Goal: Task Accomplishment & Management: Use online tool/utility

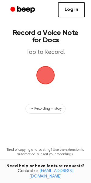
click at [73, 17] on link "Log in" at bounding box center [71, 9] width 27 height 15
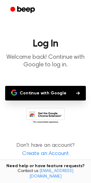
click at [34, 93] on button "Continue with Google" at bounding box center [45, 93] width 81 height 15
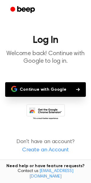
scroll to position [4, 0]
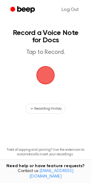
click at [45, 77] on span "button" at bounding box center [45, 75] width 17 height 17
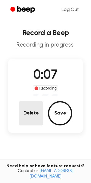
click at [32, 112] on button "Delete" at bounding box center [31, 113] width 24 height 24
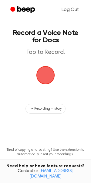
click at [42, 72] on span "button" at bounding box center [45, 75] width 17 height 17
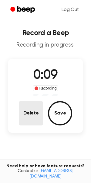
click at [27, 113] on button "Delete" at bounding box center [31, 113] width 24 height 24
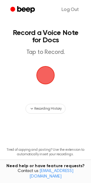
click at [44, 83] on span "button" at bounding box center [45, 75] width 17 height 17
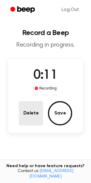
click at [31, 109] on button "Delete" at bounding box center [31, 113] width 24 height 24
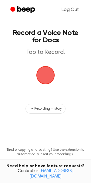
click at [51, 81] on span "button" at bounding box center [45, 75] width 17 height 17
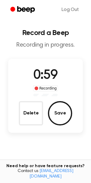
drag, startPoint x: 51, startPoint y: 81, endPoint x: 40, endPoint y: 81, distance: 10.7
click at [50, 81] on span "0:59" at bounding box center [46, 75] width 24 height 13
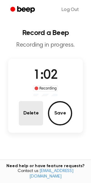
click at [38, 123] on button "Delete" at bounding box center [31, 113] width 24 height 24
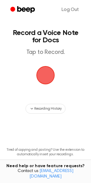
drag, startPoint x: 38, startPoint y: 123, endPoint x: 31, endPoint y: 118, distance: 8.6
click at [30, 117] on main "Record a Voice Note for Docs Tap to Record. Recording History Tired of copying …" at bounding box center [45, 98] width 91 height 196
click at [47, 75] on span "button" at bounding box center [45, 75] width 17 height 17
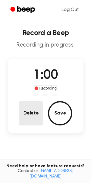
click at [21, 106] on button "Delete" at bounding box center [31, 113] width 24 height 24
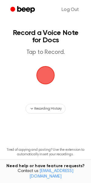
click at [42, 68] on span "button" at bounding box center [45, 75] width 17 height 17
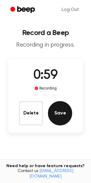
click at [58, 106] on button "Save" at bounding box center [60, 113] width 24 height 24
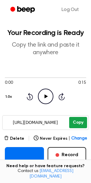
click at [76, 122] on button "Copy" at bounding box center [79, 122] width 18 height 11
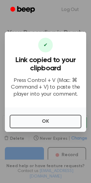
click at [76, 122] on button "OK" at bounding box center [46, 121] width 72 height 13
